Goal: Use online tool/utility: Utilize a website feature to perform a specific function

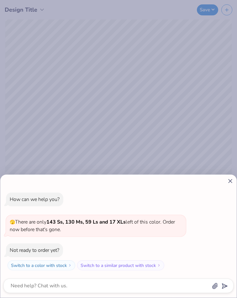
click at [231, 179] on icon at bounding box center [230, 181] width 7 height 7
type textarea "x"
click at [101, 97] on div "How can we help you? 🫣 There are only 143 Ss, 130 Ms, 59 Ls and 17 XLs left of …" at bounding box center [118, 149] width 237 height 298
type textarea "x"
click at [234, 182] on div "How can we help you? 🫣 There are only 143 Ss, 130 Ms, 59 Ls and 17 XLs left of …" at bounding box center [118, 235] width 237 height 123
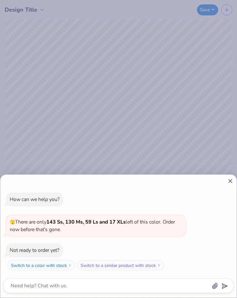
click at [231, 182] on line at bounding box center [230, 180] width 3 height 3
type textarea "x"
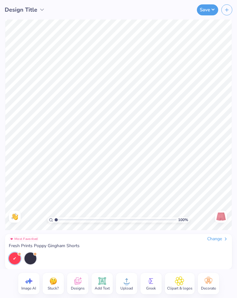
click at [173, 282] on div "Clipart & logos" at bounding box center [180, 283] width 30 height 21
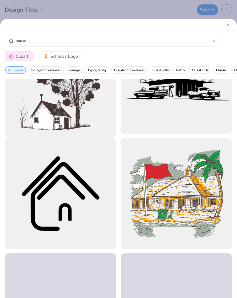
scroll to position [204, 0]
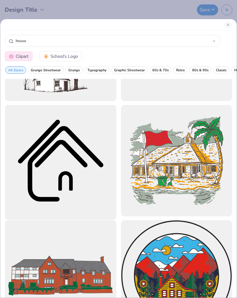
type input "house"
click at [73, 161] on div at bounding box center [60, 160] width 122 height 122
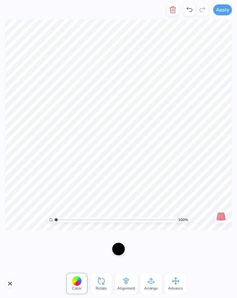
click at [120, 255] on div at bounding box center [118, 249] width 13 height 13
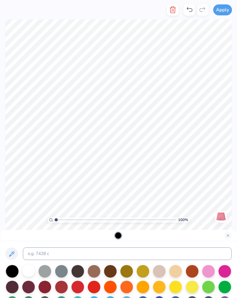
click at [29, 276] on div at bounding box center [28, 270] width 13 height 13
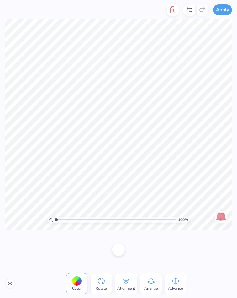
click at [55, 254] on div at bounding box center [118, 249] width 237 height 39
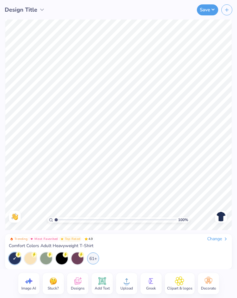
click at [101, 283] on icon at bounding box center [102, 281] width 6 height 6
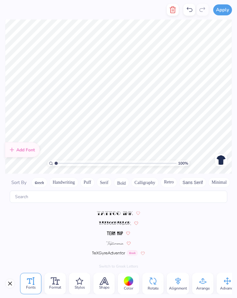
scroll to position [2809, 0]
type textarea "haus"
click at [121, 233] on img at bounding box center [115, 234] width 16 height 4
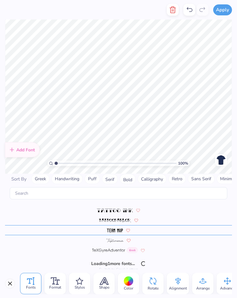
click at [121, 233] on div at bounding box center [118, 230] width 227 height 10
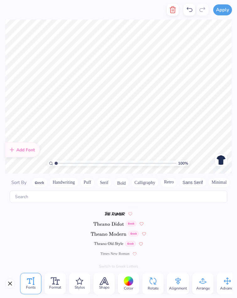
scroll to position [2859, 0]
click at [121, 215] on img at bounding box center [115, 213] width 20 height 4
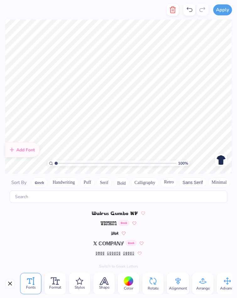
scroll to position [3030, 0]
click at [111, 242] on img at bounding box center [108, 244] width 30 height 4
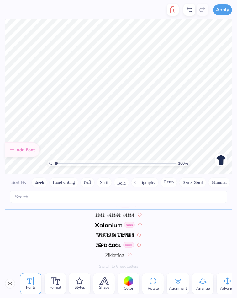
scroll to position [3068, 0]
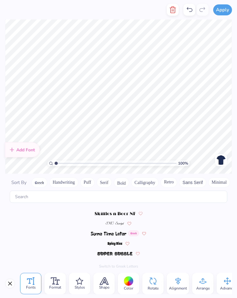
click at [149, 185] on button "Calligraphy" at bounding box center [145, 182] width 28 height 10
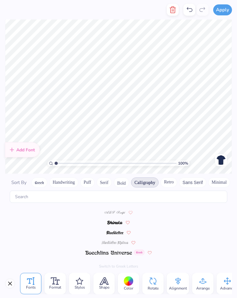
scroll to position [0, 0]
click at [120, 215] on div at bounding box center [118, 211] width 227 height 10
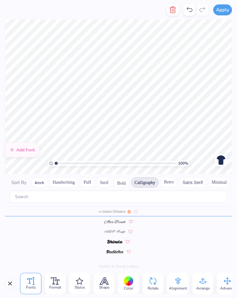
click at [120, 222] on img at bounding box center [114, 222] width 21 height 4
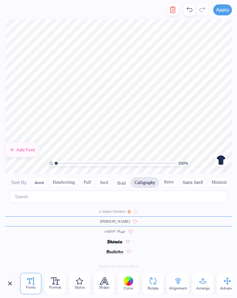
click at [119, 231] on img at bounding box center [114, 232] width 21 height 4
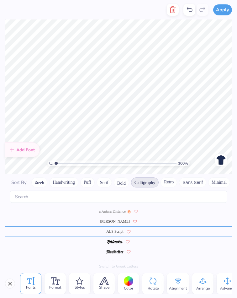
click at [170, 180] on button "Retro" at bounding box center [169, 182] width 17 height 10
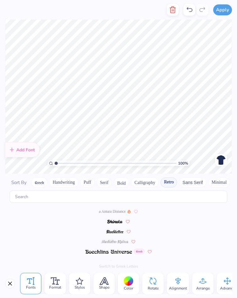
click at [112, 249] on span at bounding box center [108, 251] width 47 height 6
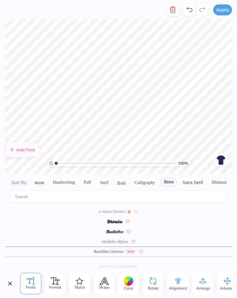
scroll to position [18, 0]
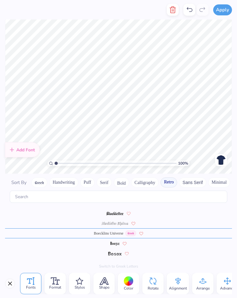
click at [120, 253] on img at bounding box center [114, 254] width 13 height 4
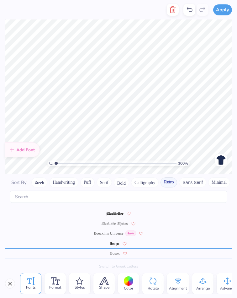
scroll to position [38, 0]
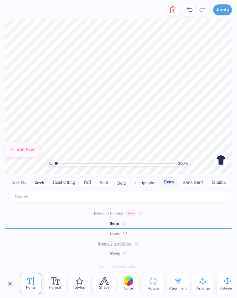
click at [193, 182] on button "Sans Serif" at bounding box center [192, 182] width 27 height 10
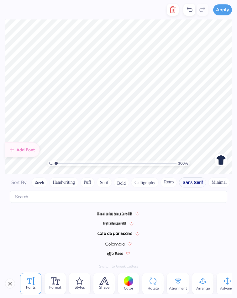
scroll to position [0, 0]
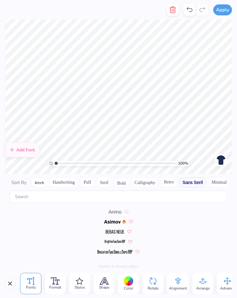
click at [112, 220] on img at bounding box center [112, 222] width 17 height 4
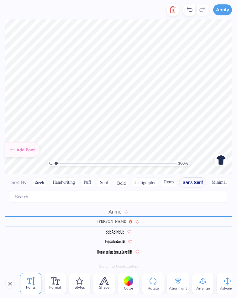
click at [121, 246] on div at bounding box center [118, 241] width 227 height 10
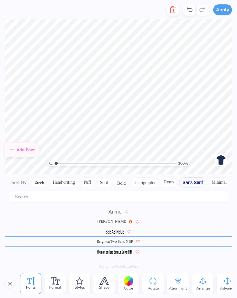
scroll to position [8, 0]
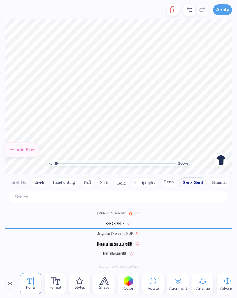
click at [152, 182] on button "Calligraphy" at bounding box center [145, 182] width 28 height 10
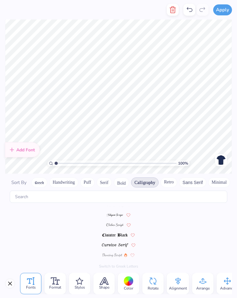
scroll to position [88, 0]
click at [118, 230] on div at bounding box center [118, 233] width 227 height 10
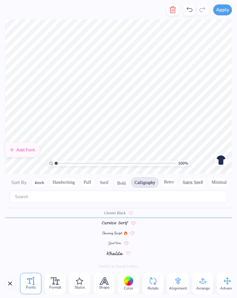
scroll to position [109, 0]
click at [118, 230] on div at bounding box center [118, 233] width 227 height 10
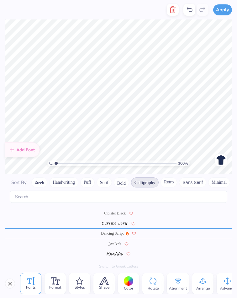
click at [118, 256] on span at bounding box center [115, 253] width 16 height 6
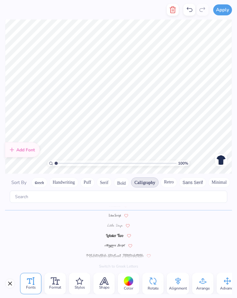
scroll to position [159, 0]
click at [118, 231] on span at bounding box center [115, 233] width 18 height 6
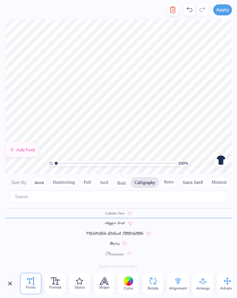
click at [124, 281] on div "Color" at bounding box center [128, 283] width 21 height 21
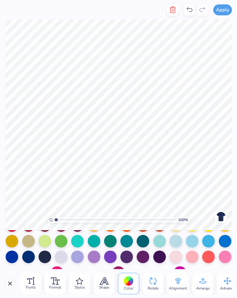
scroll to position [95, 0]
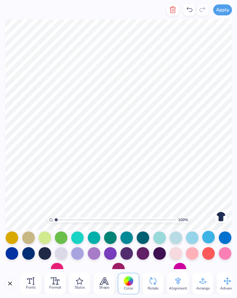
click at [211, 238] on div at bounding box center [208, 237] width 13 height 13
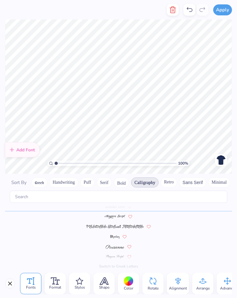
scroll to position [179, 0]
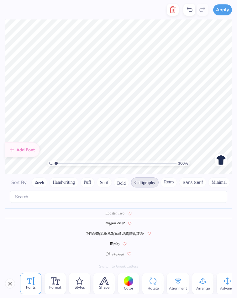
type textarea "j"
type textarea "arts house"
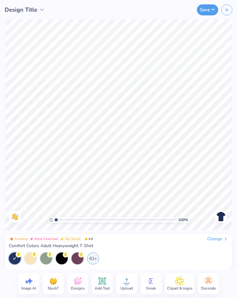
click at [41, 10] on icon at bounding box center [42, 10] width 6 height 6
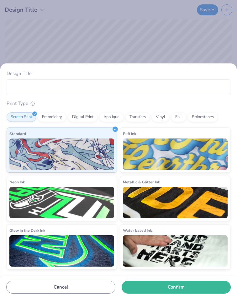
click at [82, 29] on div "Design Title Print Type Screen Print Embroidery Digital Print Applique Transfer…" at bounding box center [118, 149] width 237 height 298
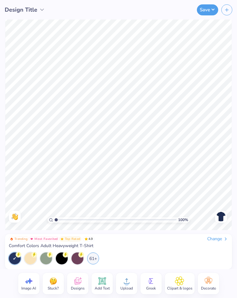
click at [12, 9] on span "Design Title" at bounding box center [21, 10] width 33 height 8
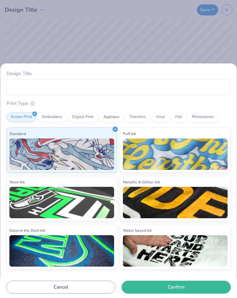
click at [87, 54] on div "Design Title Print Type Screen Print Embroidery Digital Print Applique Transfer…" at bounding box center [118, 149] width 237 height 298
